Goal: Communication & Community: Participate in discussion

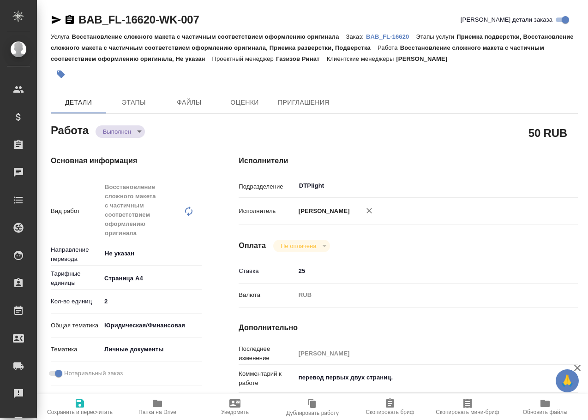
type textarea "x"
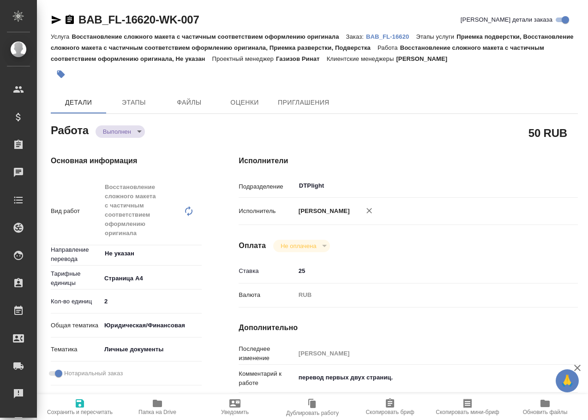
type textarea "x"
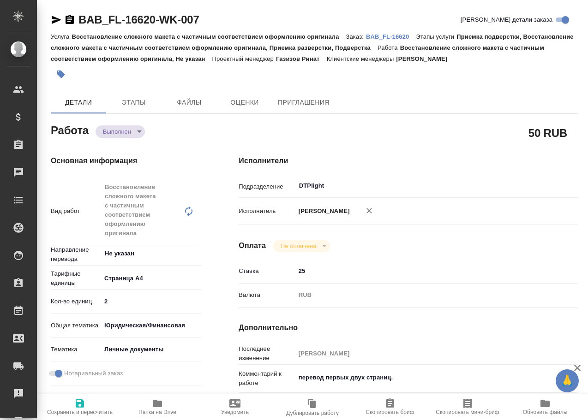
click at [163, 395] on button "Папка на Drive" at bounding box center [158, 407] width 78 height 26
type textarea "x"
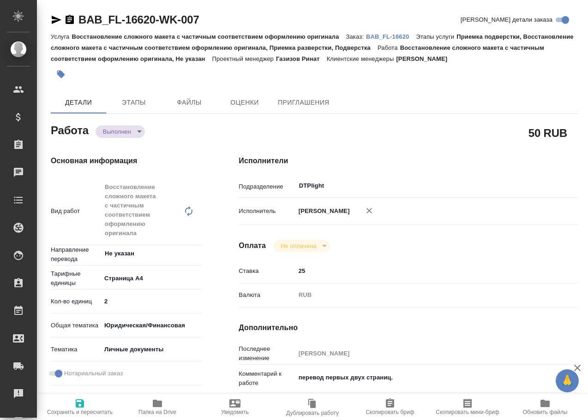
type textarea "x"
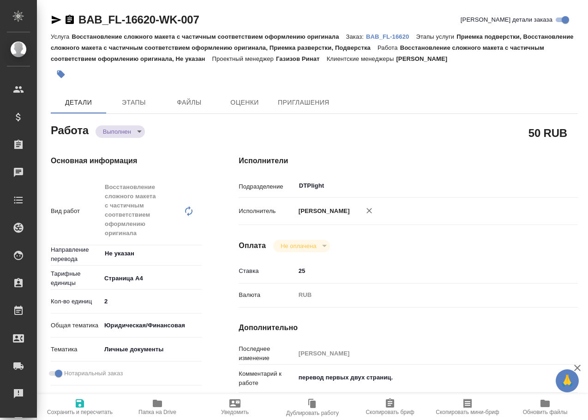
type textarea "x"
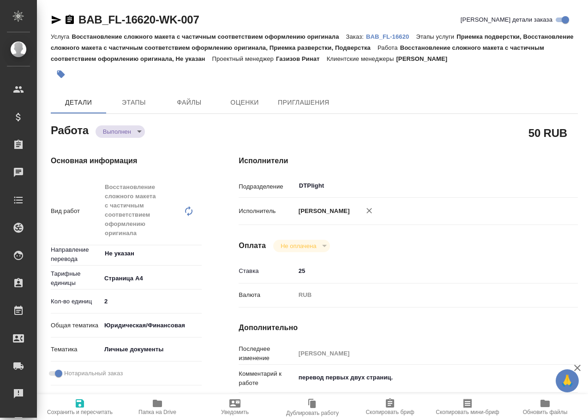
type textarea "x"
click at [120, 130] on body "🙏 .cls-1 fill:#fff; AWATERA Arsenyeva Vera Клиенты Спецификации Заказы 16 Чаты …" at bounding box center [294, 210] width 588 height 420
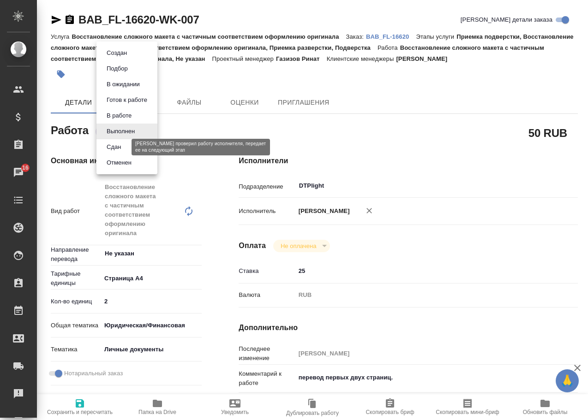
click at [118, 150] on button "Сдан" at bounding box center [114, 147] width 20 height 10
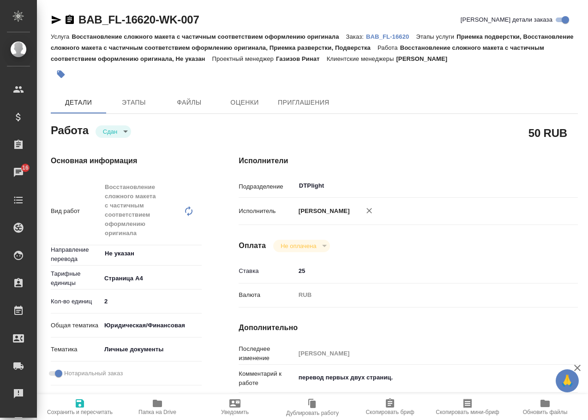
type textarea "x"
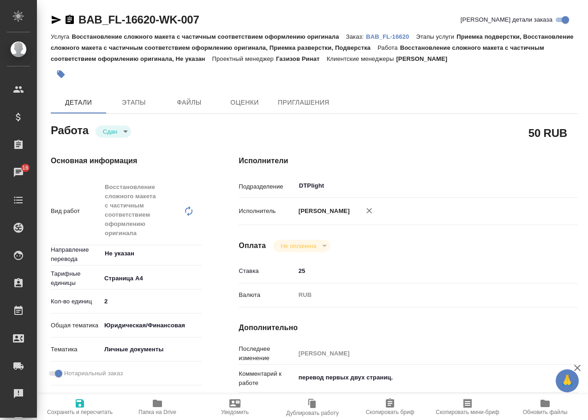
click at [408, 40] on link "BAB_FL-16620" at bounding box center [391, 36] width 50 height 8
type textarea "x"
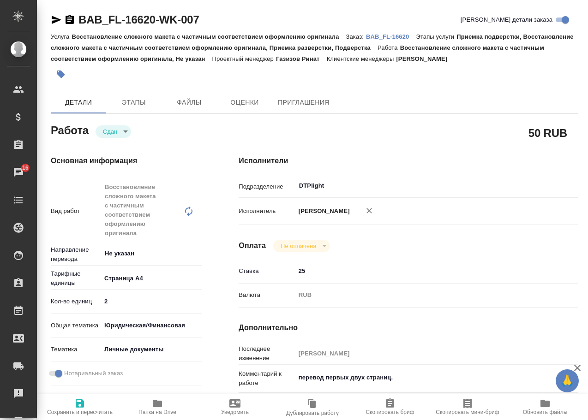
type textarea "x"
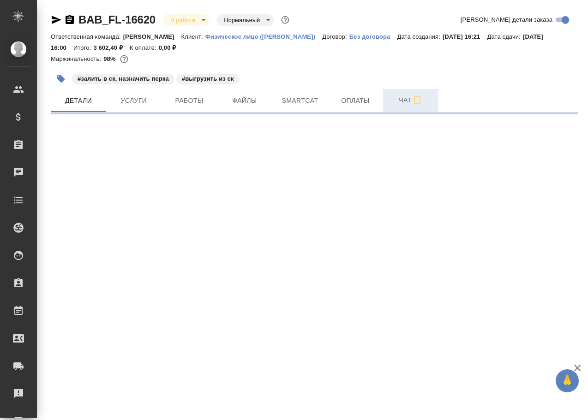
click at [407, 103] on span "Чат" at bounding box center [410, 101] width 44 height 12
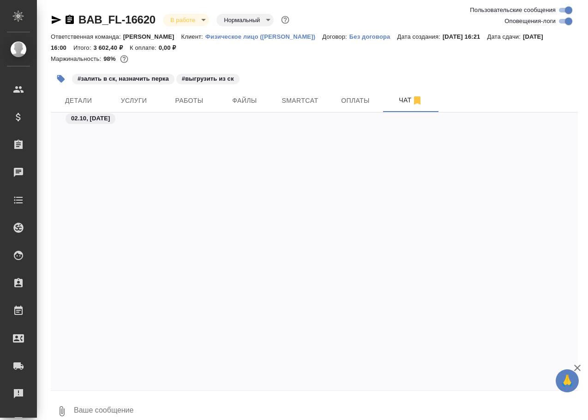
scroll to position [2500, 0]
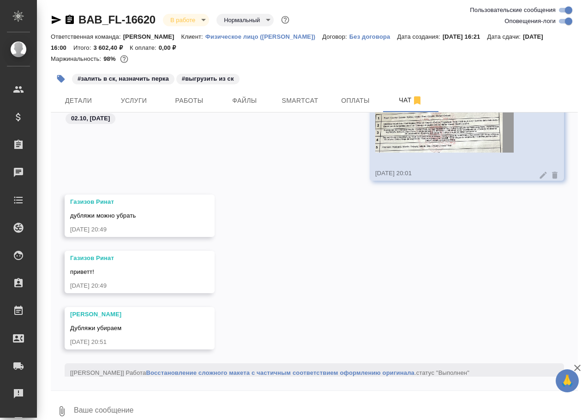
click at [153, 413] on textarea at bounding box center [325, 411] width 505 height 31
paste textarea "https://drive.awatera.com/apps/files/files/10577085?dir=/Shares/FL_BAB/Orders/B…"
type textarea "https://drive.awatera.com/apps/files/files/10577085?dir=/Shares/FL_BAB/Orders/B…"
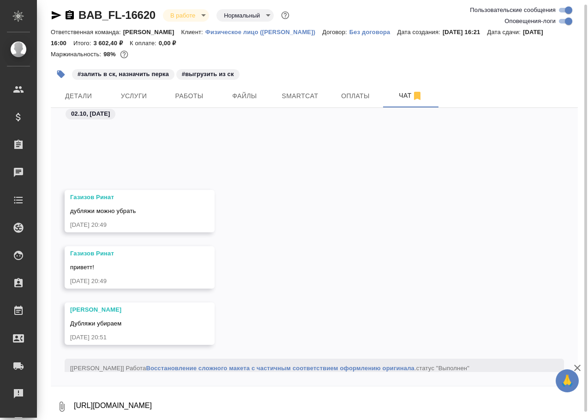
scroll to position [2630, 0]
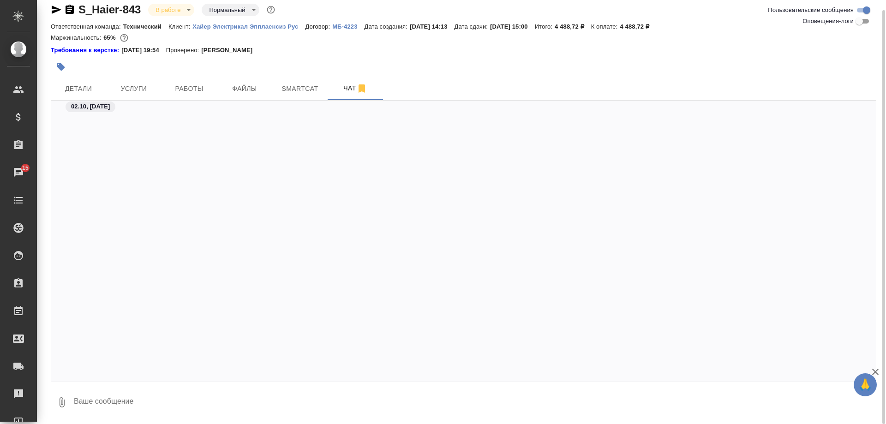
scroll to position [2294, 0]
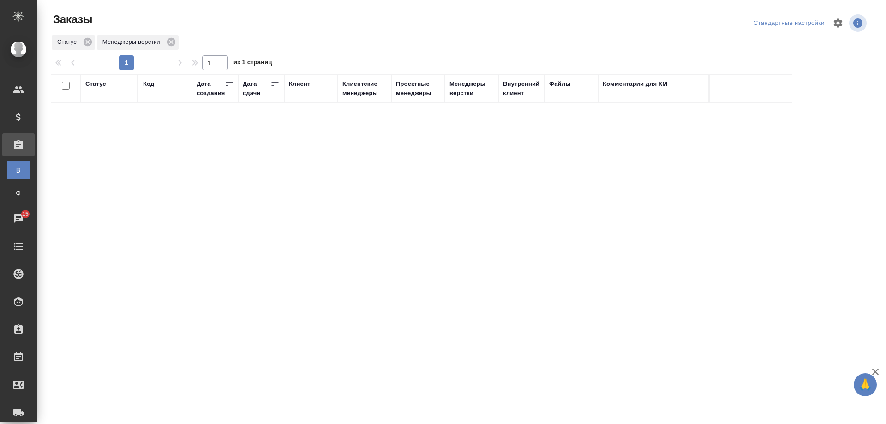
click at [458, 377] on div "Статус Код Дата создания Дата сдачи Клиент Клиентские менеджеры Проектные менед…" at bounding box center [459, 240] width 817 height 332
